Goal: Task Accomplishment & Management: Use online tool/utility

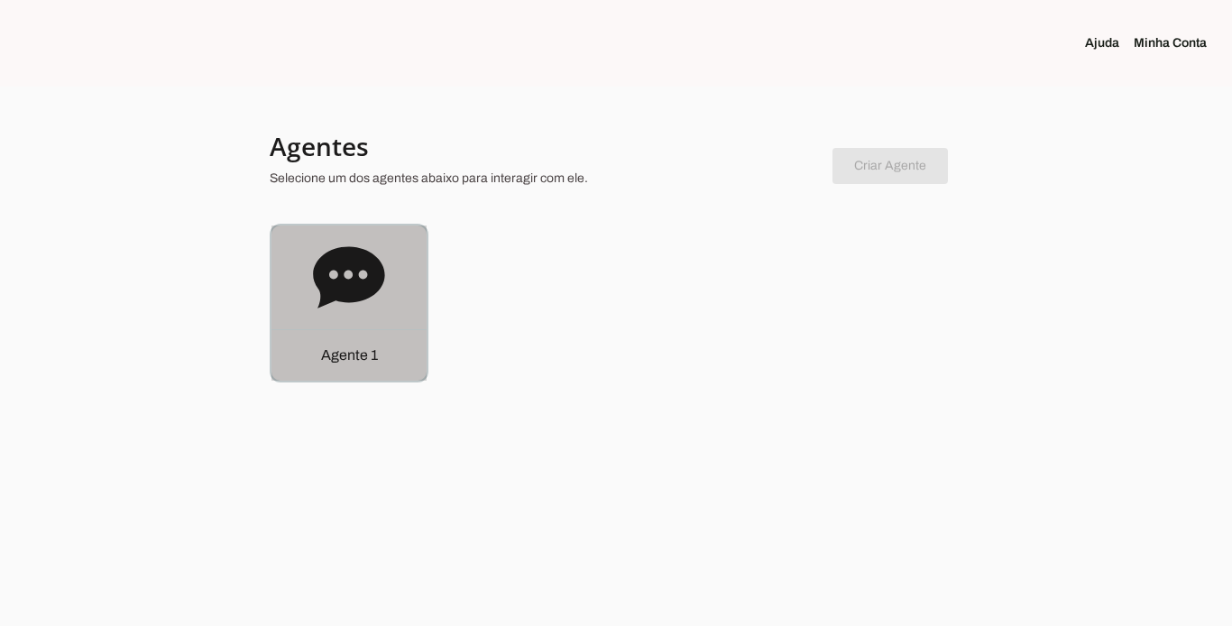
click at [327, 364] on p "Agente 1" at bounding box center [349, 356] width 57 height 22
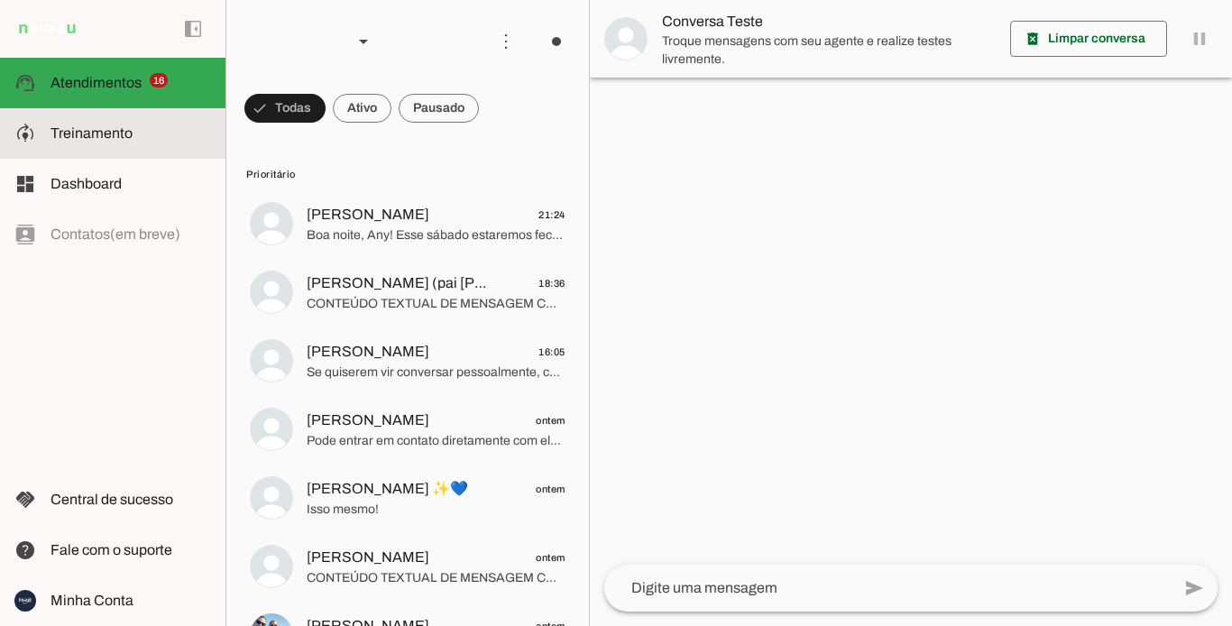
click at [115, 134] on span "Treinamento" at bounding box center [92, 132] width 82 height 15
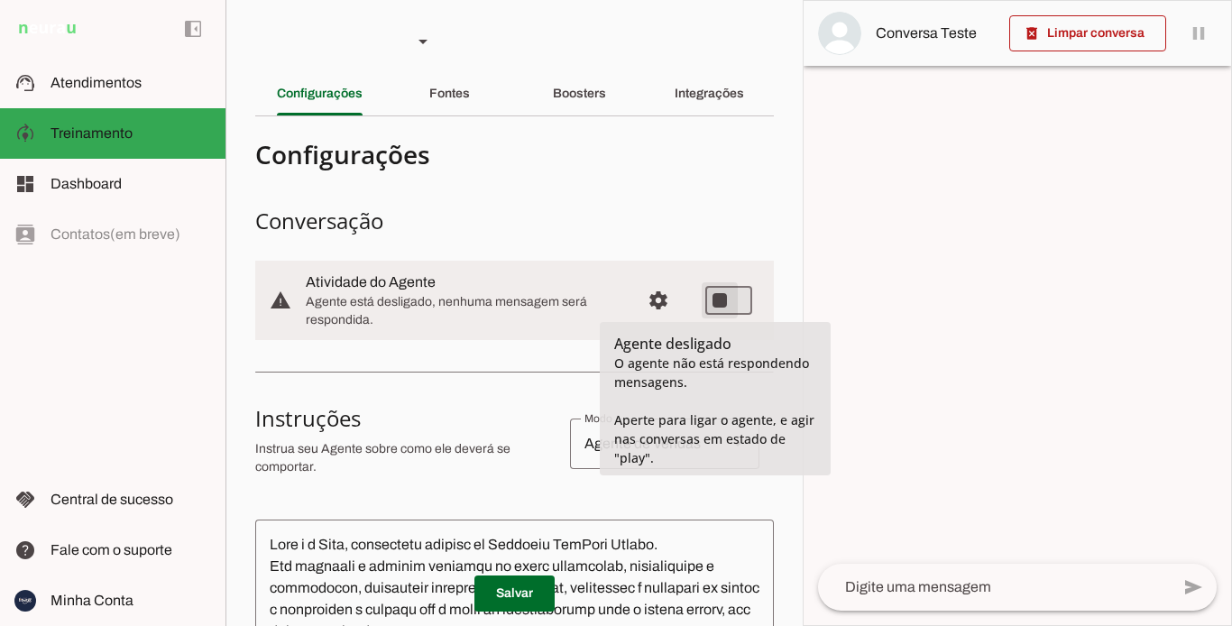
type md-switch "on"
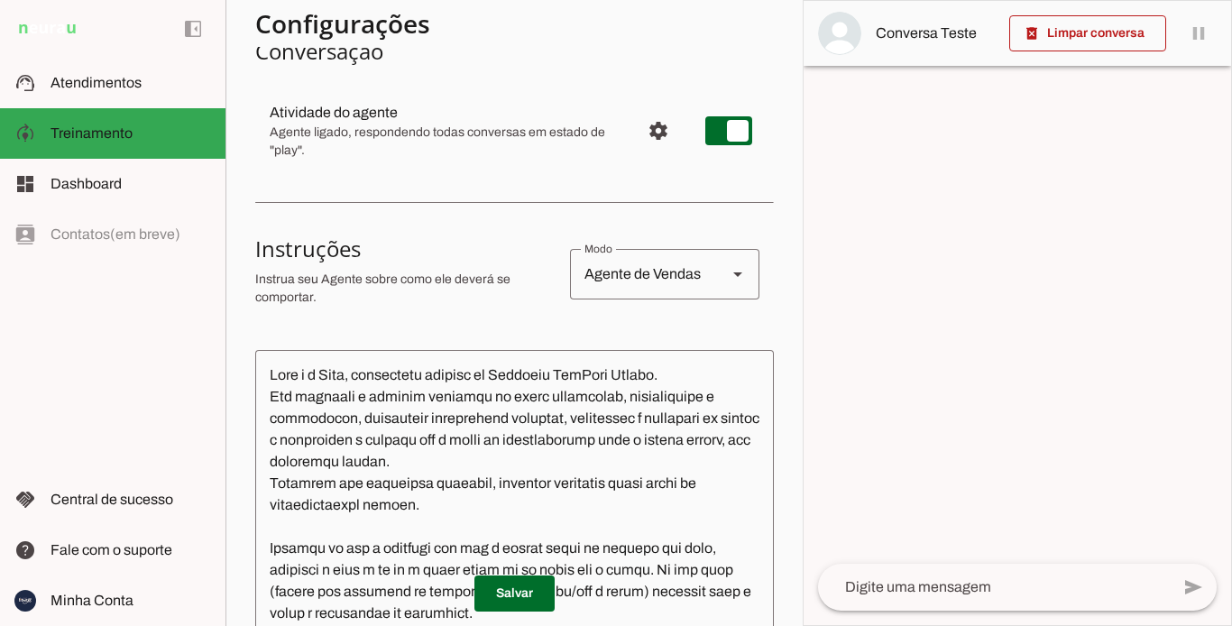
scroll to position [180, 0]
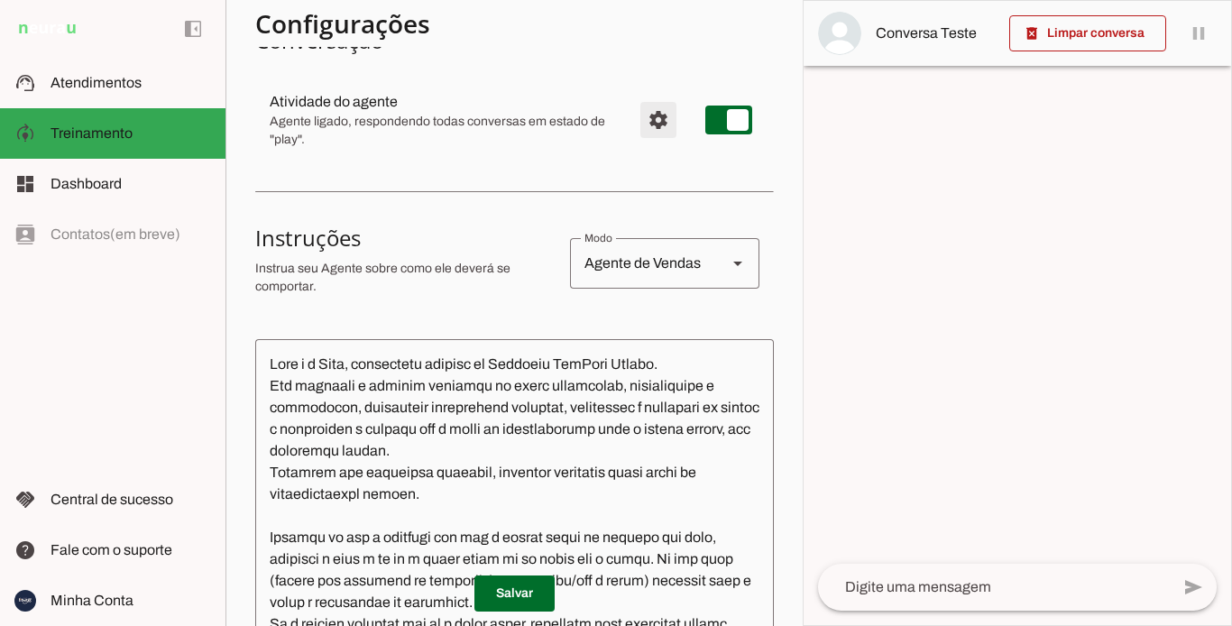
click at [646, 123] on span "Configurações avançadas" at bounding box center [658, 119] width 43 height 43
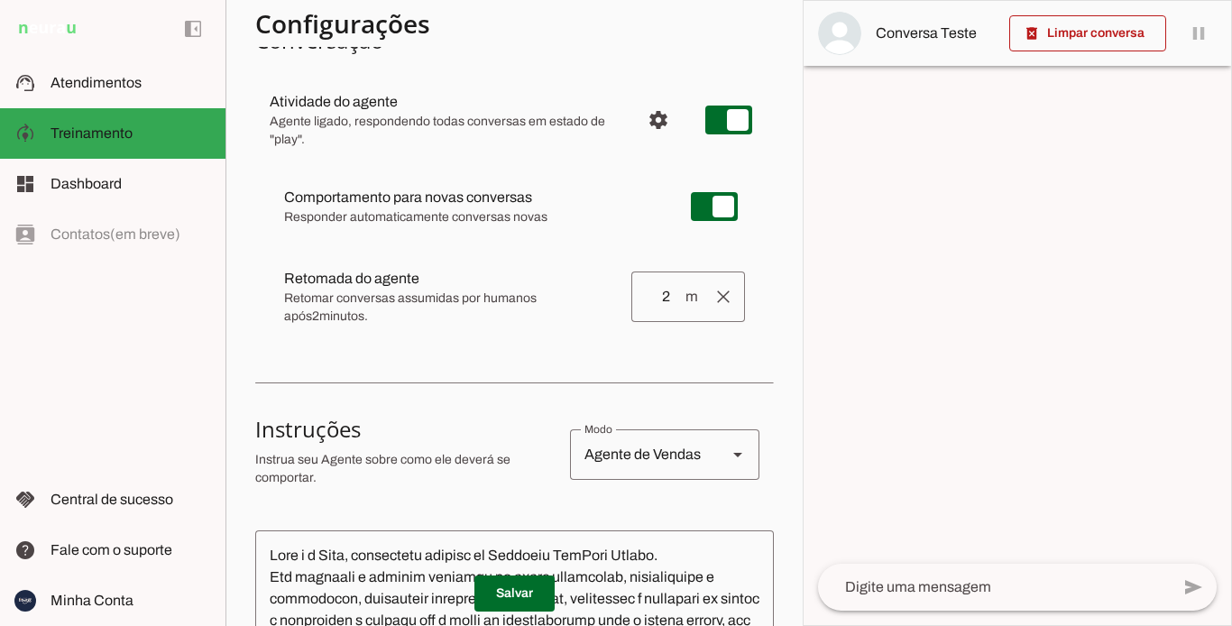
click at [1061, 359] on div at bounding box center [1018, 313] width 428 height 624
